Goal: Information Seeking & Learning: Learn about a topic

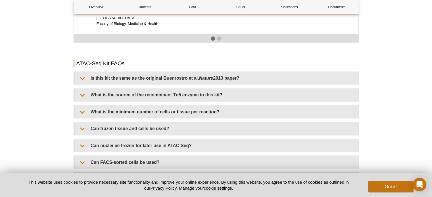
scroll to position [994, 0]
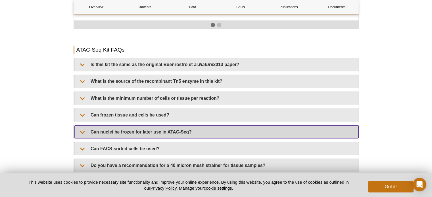
click at [97, 126] on summary "Can nuclei be frozen for later use in ATAC-Seq?" at bounding box center [217, 132] width 284 height 13
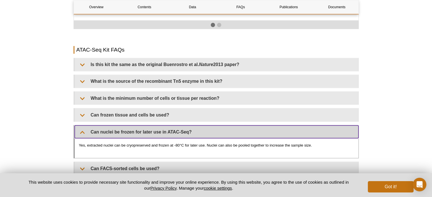
click at [124, 126] on summary "Can nuclei be frozen for later use in ATAC-Seq?" at bounding box center [217, 132] width 284 height 13
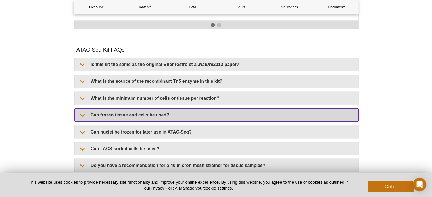
click at [122, 110] on summary "Can frozen tissue and cells be used?" at bounding box center [217, 115] width 284 height 13
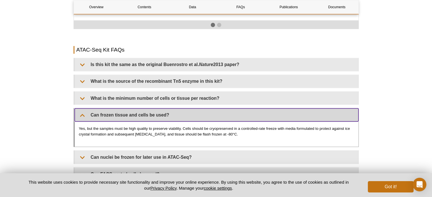
click at [127, 111] on summary "Can frozen tissue and cells be used?" at bounding box center [217, 115] width 284 height 13
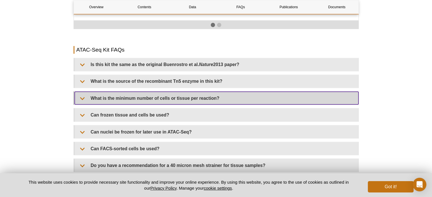
click at [126, 95] on summary "What is the minimum number of cells or tissue per reaction?" at bounding box center [217, 98] width 284 height 13
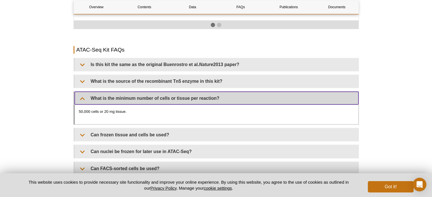
click at [126, 95] on summary "What is the minimum number of cells or tissue per reaction?" at bounding box center [217, 98] width 284 height 13
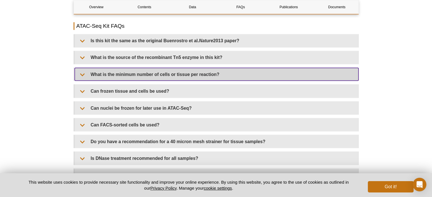
scroll to position [1051, 0]
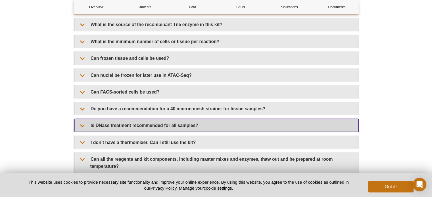
click at [90, 122] on summary "Is DNase treatment recommended for all samples?" at bounding box center [217, 125] width 284 height 13
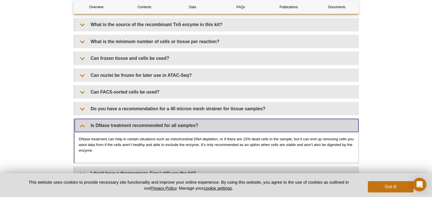
click at [90, 122] on summary "Is DNase treatment recommended for all samples?" at bounding box center [217, 125] width 284 height 13
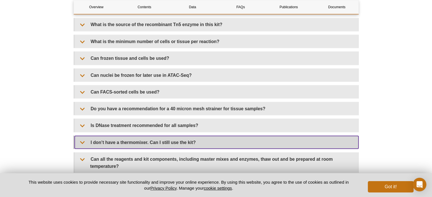
click at [91, 140] on summary "I don’t have a thermomixer. Can I still use the kit?" at bounding box center [217, 142] width 284 height 13
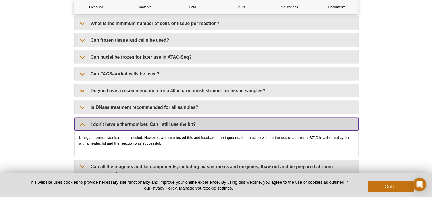
scroll to position [1079, 0]
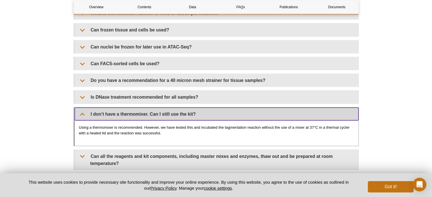
click at [120, 108] on summary "I don’t have a thermomixer. Can I still use the kit?" at bounding box center [217, 114] width 284 height 13
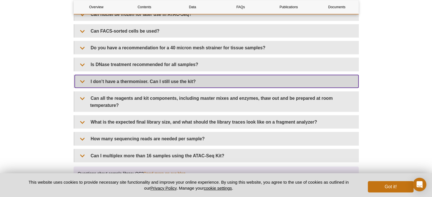
scroll to position [1165, 0]
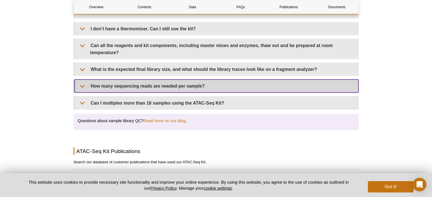
click at [82, 80] on summary "How many sequencing reads are needed per sample?" at bounding box center [217, 86] width 284 height 13
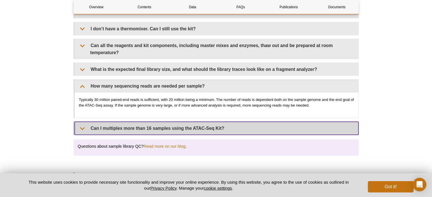
click at [99, 122] on summary "Can I multiplex more than 16 samples using the ATAC-Seq Kit?" at bounding box center [217, 128] width 284 height 13
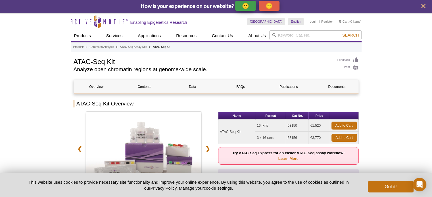
scroll to position [0, 0]
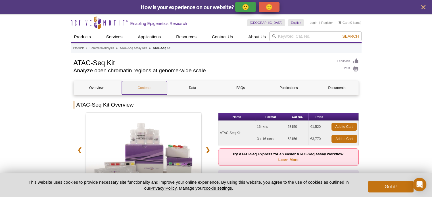
click at [141, 91] on link "Contents" at bounding box center [144, 88] width 45 height 14
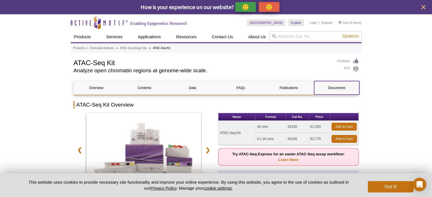
click at [331, 87] on link "Documents" at bounding box center [336, 88] width 45 height 14
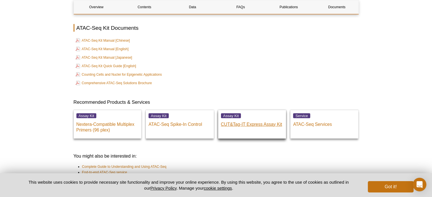
scroll to position [1622, 0]
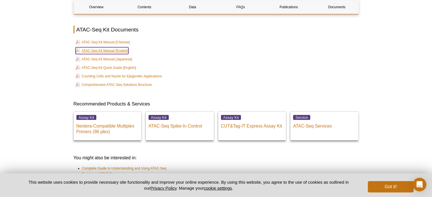
click at [127, 47] on link "ATAC-Seq Kit Manual [English]" at bounding box center [102, 50] width 53 height 7
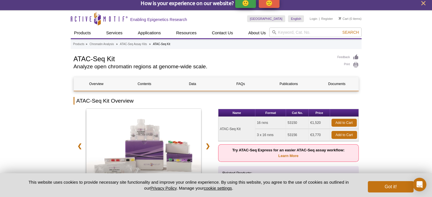
scroll to position [3, 0]
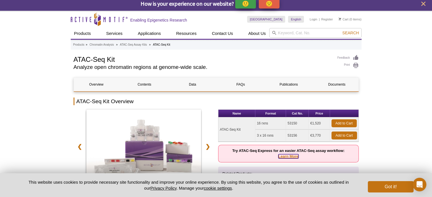
click at [281, 157] on link "Learn More" at bounding box center [288, 157] width 20 height 4
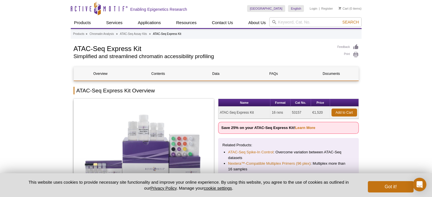
drag, startPoint x: 301, startPoint y: 130, endPoint x: 303, endPoint y: 134, distance: 5.4
click at [303, 134] on div "Name Format Cat No. Price ATAC-Seq Express Kit 16 rxns 53157 €1,520 Add to Cart…" at bounding box center [288, 155] width 141 height 112
click at [302, 128] on link "Learn More" at bounding box center [305, 128] width 20 height 4
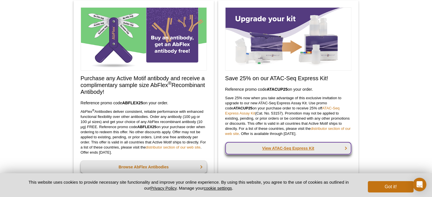
click at [263, 150] on link "View ATAC-Seq Express Kit" at bounding box center [288, 148] width 126 height 12
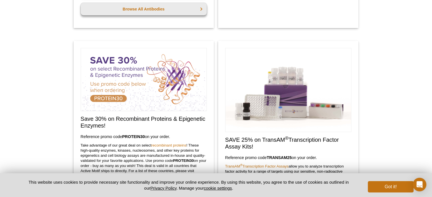
scroll to position [272, 0]
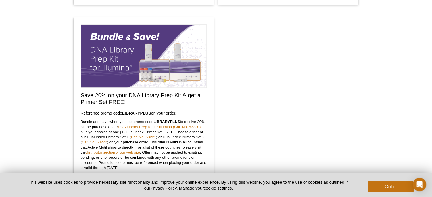
scroll to position [329, 0]
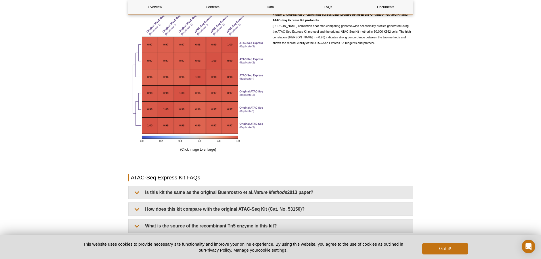
scroll to position [1023, 0]
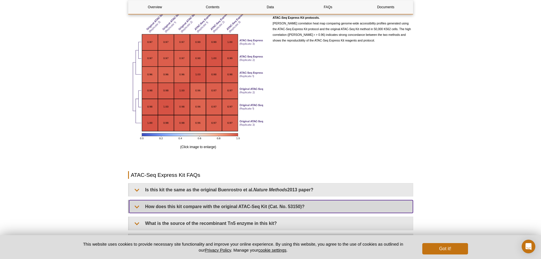
click at [328, 197] on summary "How does this kit compare with the original ATAC-Seq Kit (Cat. No. 53150)?" at bounding box center [271, 206] width 284 height 13
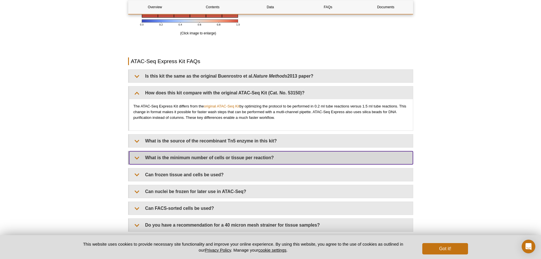
click at [299, 164] on summary "What is the minimum number of cells or tissue per reaction?" at bounding box center [271, 157] width 284 height 13
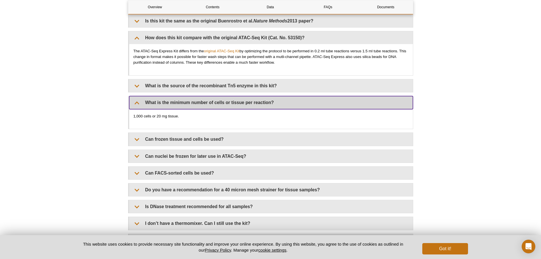
scroll to position [1193, 0]
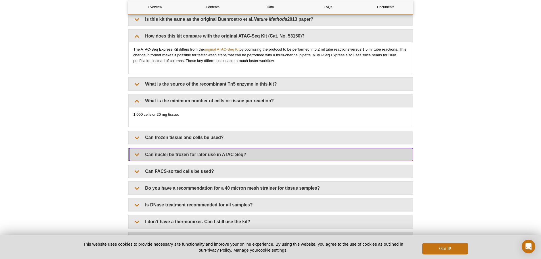
click at [272, 155] on summary "Can nuclei be frozen for later use in ATAC-Seq?" at bounding box center [271, 154] width 284 height 13
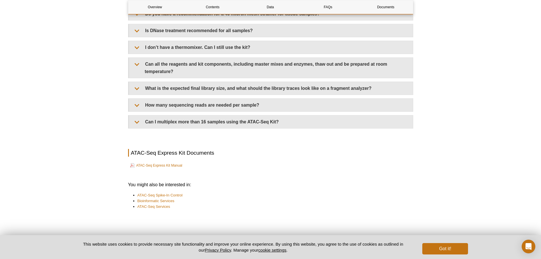
scroll to position [1416, 0]
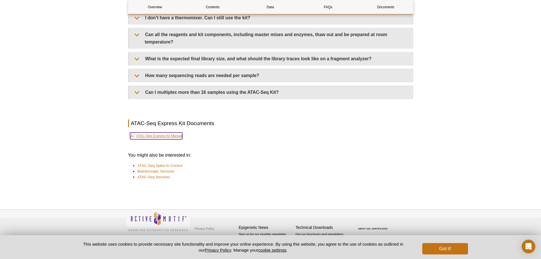
click at [176, 135] on link "ATAC-Seq Express Kit Manual" at bounding box center [156, 135] width 52 height 7
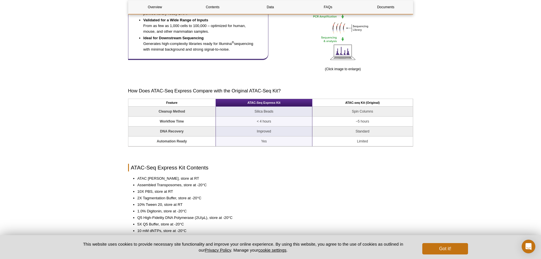
scroll to position [377, 0]
